Goal: Check status: Check status

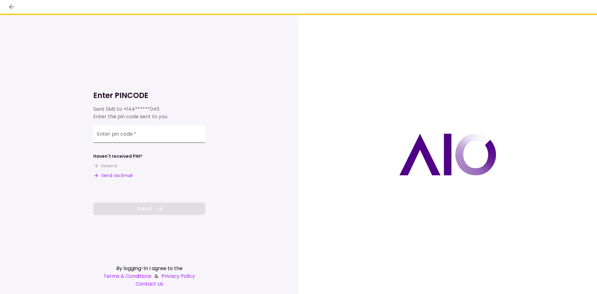
click at [145, 139] on input "Enter pin code   *" at bounding box center [149, 133] width 112 height 17
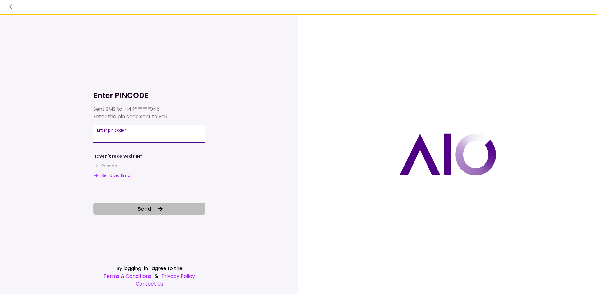
type input "******"
click at [142, 210] on span "Send" at bounding box center [144, 208] width 14 height 8
